Goal: Find contact information: Find contact information

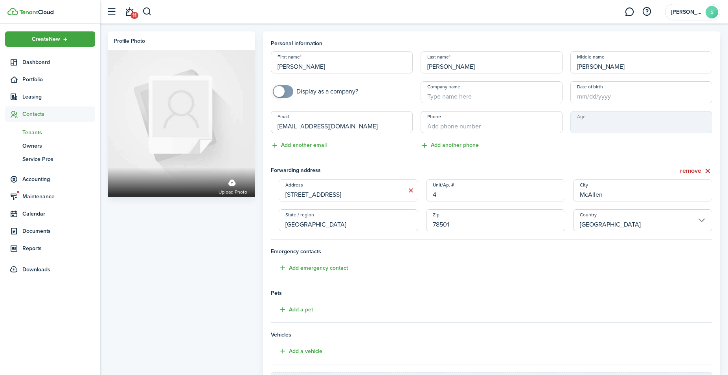
click at [31, 132] on span "Tenants" at bounding box center [58, 133] width 73 height 8
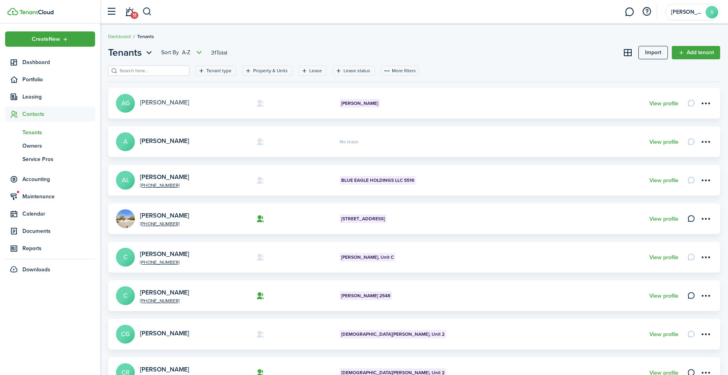
click at [183, 103] on link "[PERSON_NAME]" at bounding box center [164, 102] width 49 height 9
click at [132, 144] on avatar-text "A" at bounding box center [125, 141] width 19 height 19
click at [170, 177] on link "[PERSON_NAME]" at bounding box center [164, 177] width 49 height 9
click at [189, 214] on link "[PERSON_NAME]" at bounding box center [164, 215] width 49 height 9
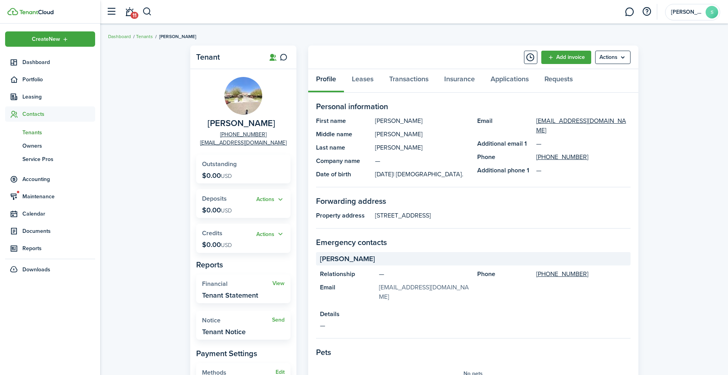
click at [417, 288] on link "[EMAIL_ADDRESS][DOMAIN_NAME]" at bounding box center [424, 292] width 90 height 19
